Goal: Task Accomplishment & Management: Manage account settings

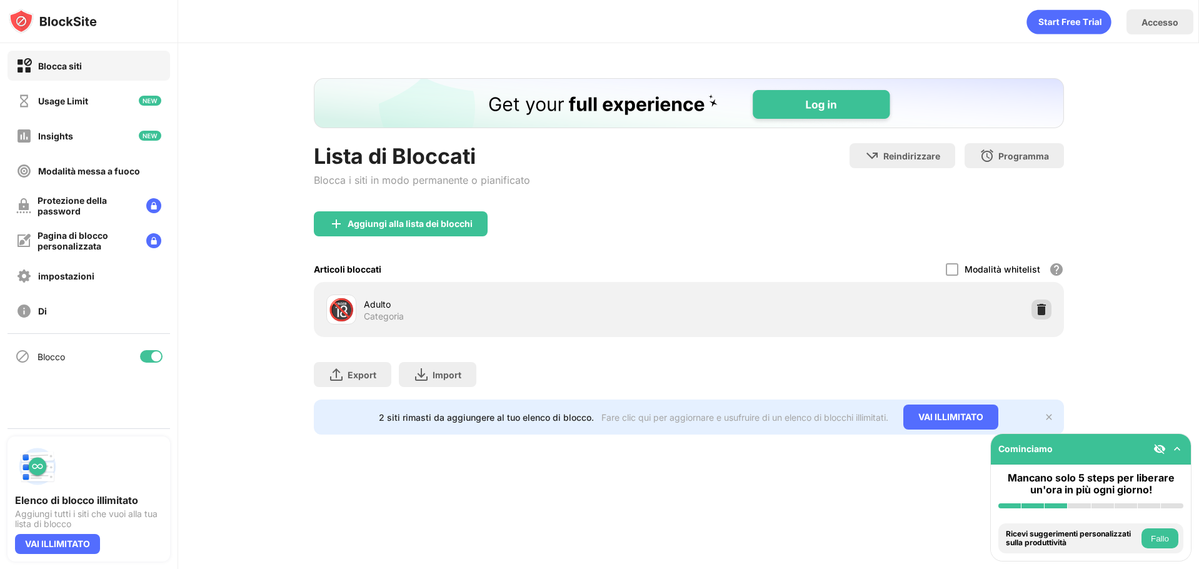
click at [1038, 312] on img at bounding box center [1041, 309] width 13 height 13
